Goal: Obtain resource: Obtain resource

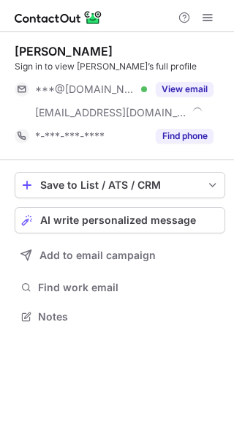
scroll to position [307, 234]
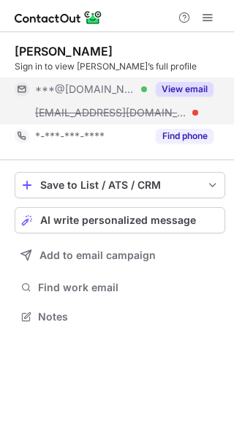
click at [172, 86] on button "View email" at bounding box center [185, 89] width 58 height 15
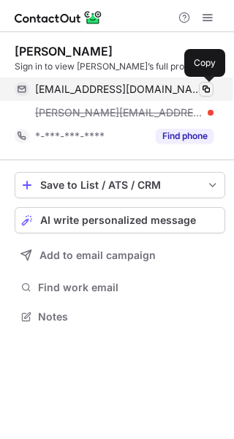
click at [199, 89] on button at bounding box center [206, 89] width 15 height 15
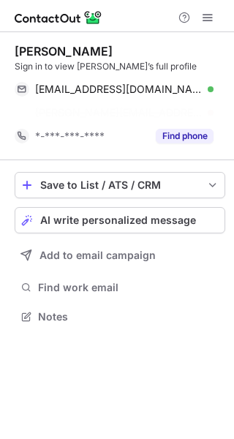
scroll to position [283, 234]
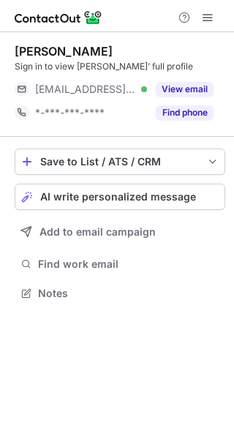
scroll to position [283, 234]
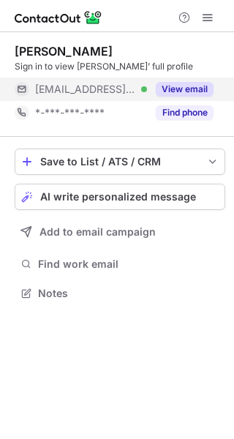
click at [191, 81] on div "View email" at bounding box center [180, 89] width 67 height 23
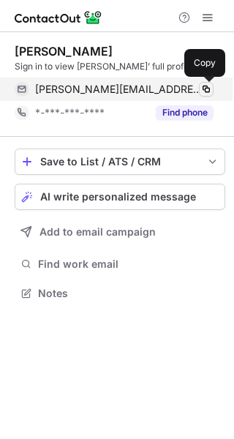
click at [210, 86] on span at bounding box center [207, 89] width 12 height 12
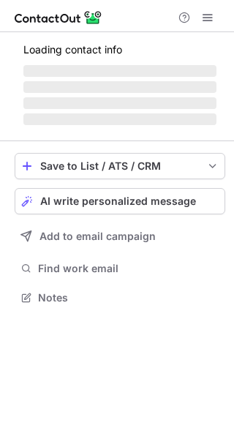
scroll to position [307, 234]
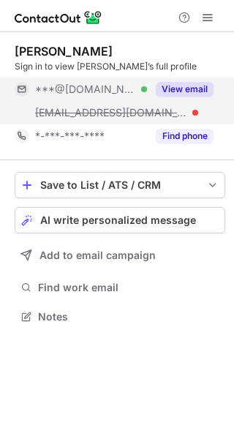
click at [179, 84] on button "View email" at bounding box center [185, 89] width 58 height 15
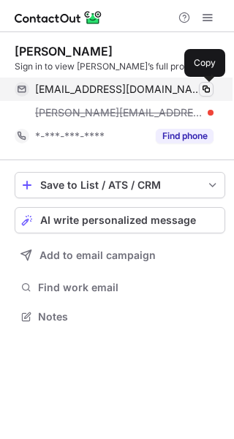
click at [209, 92] on span at bounding box center [207, 89] width 12 height 12
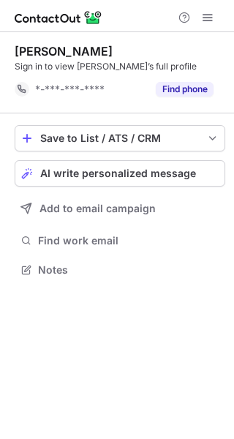
scroll to position [260, 234]
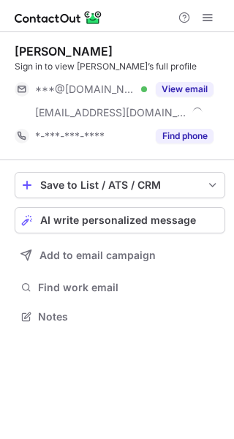
scroll to position [307, 234]
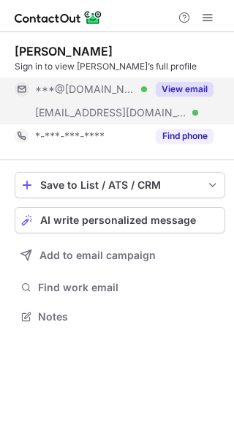
click at [179, 89] on button "View email" at bounding box center [185, 89] width 58 height 15
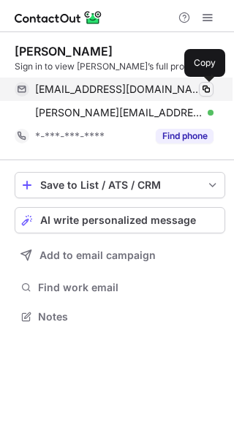
click at [203, 95] on button at bounding box center [206, 89] width 15 height 15
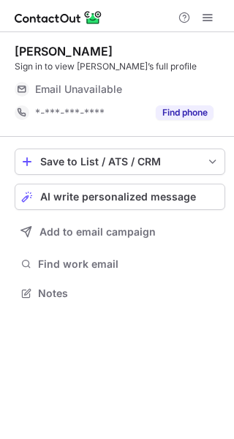
scroll to position [283, 234]
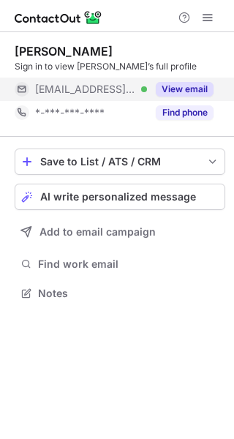
click at [189, 84] on button "View email" at bounding box center [185, 89] width 58 height 15
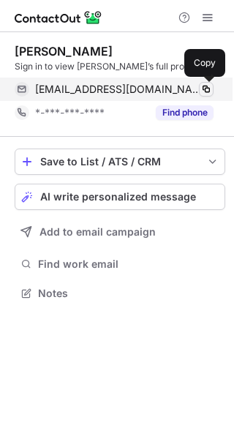
click at [199, 85] on button at bounding box center [206, 89] width 15 height 15
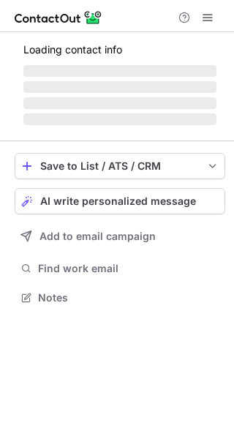
scroll to position [283, 234]
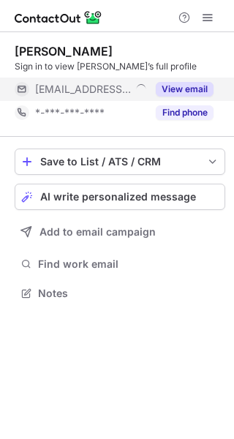
click at [195, 88] on button "View email" at bounding box center [185, 89] width 58 height 15
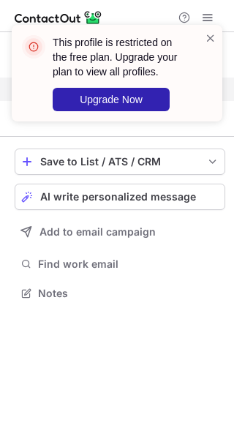
scroll to position [260, 234]
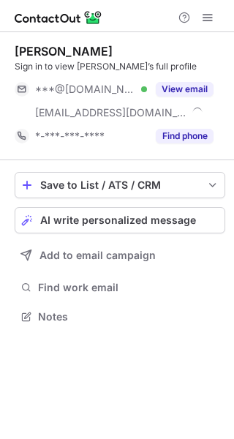
scroll to position [307, 234]
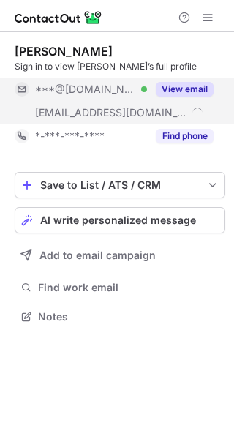
click at [184, 86] on button "View email" at bounding box center [185, 89] width 58 height 15
